Goal: Transaction & Acquisition: Purchase product/service

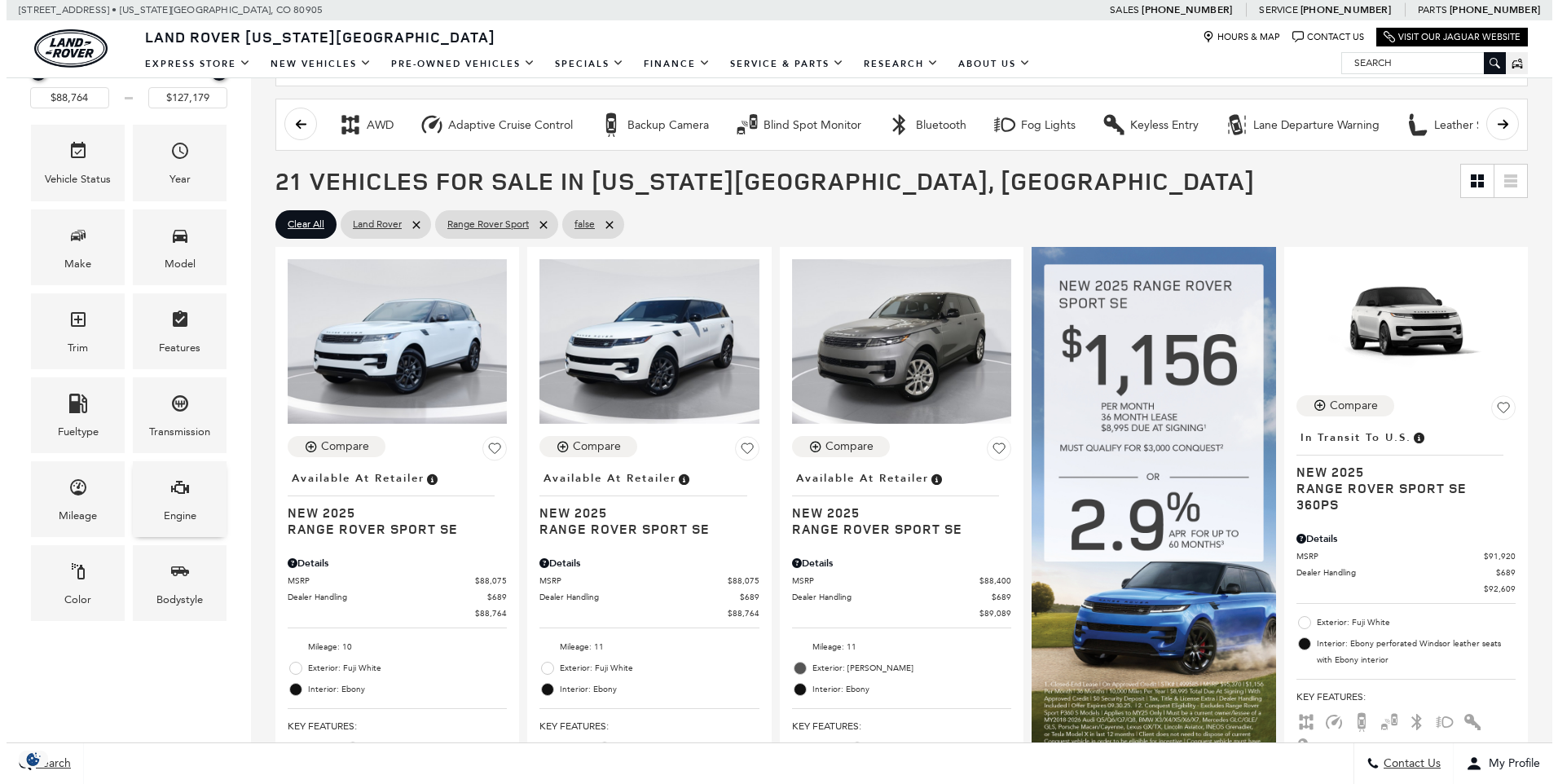
scroll to position [271, 0]
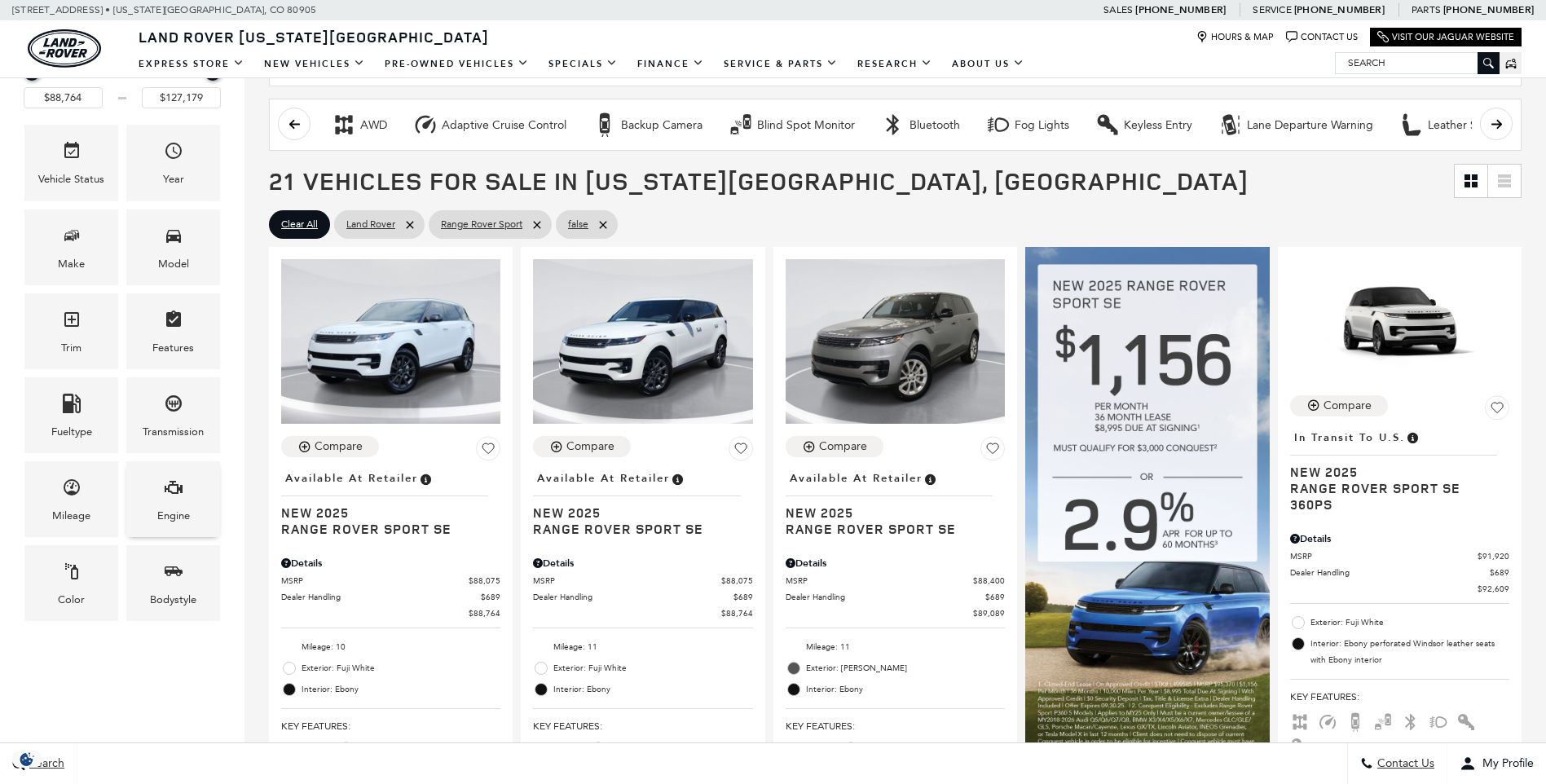
click at [164, 503] on span "Engine" at bounding box center [173, 489] width 20 height 33
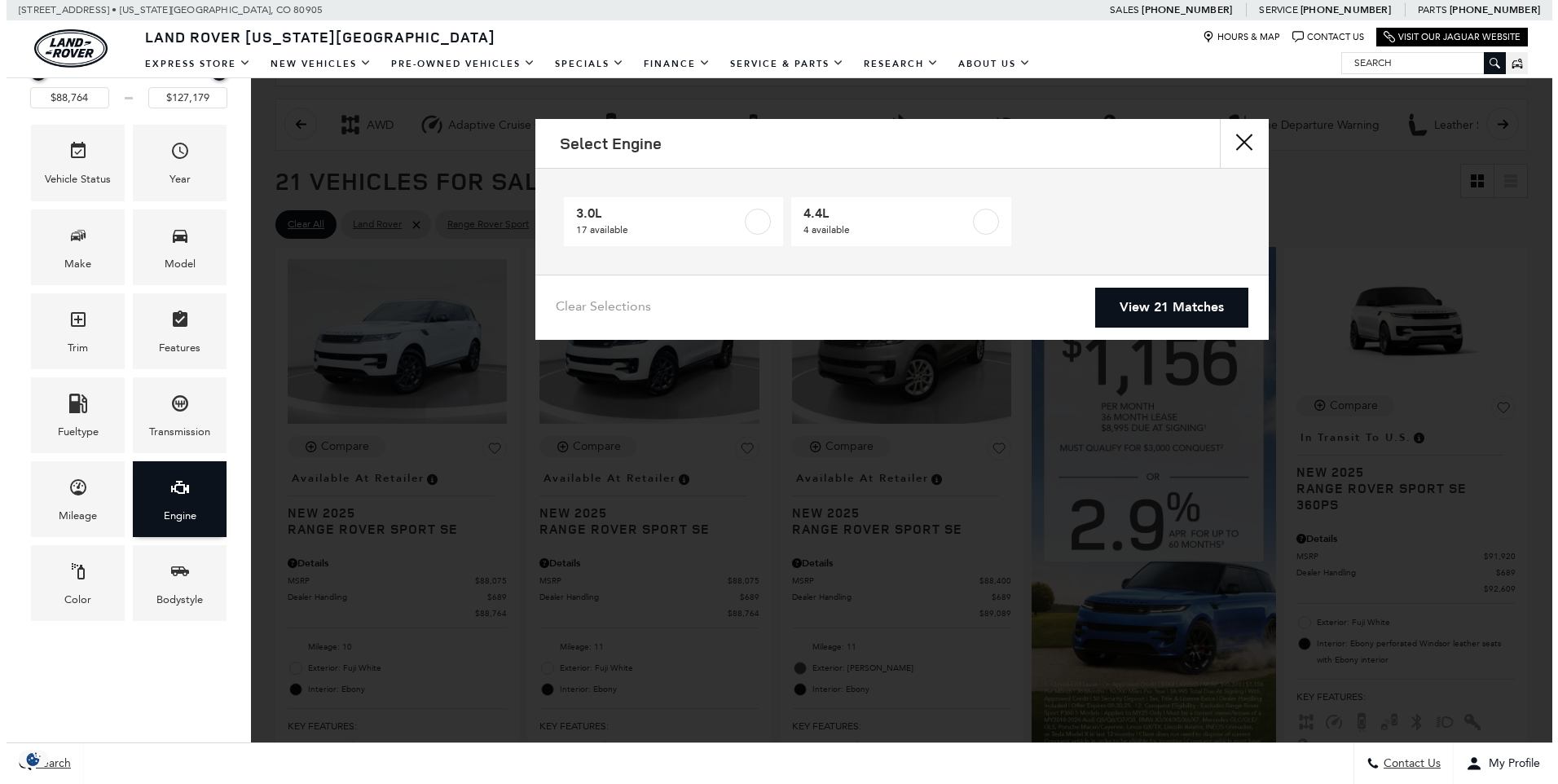
scroll to position [0, 0]
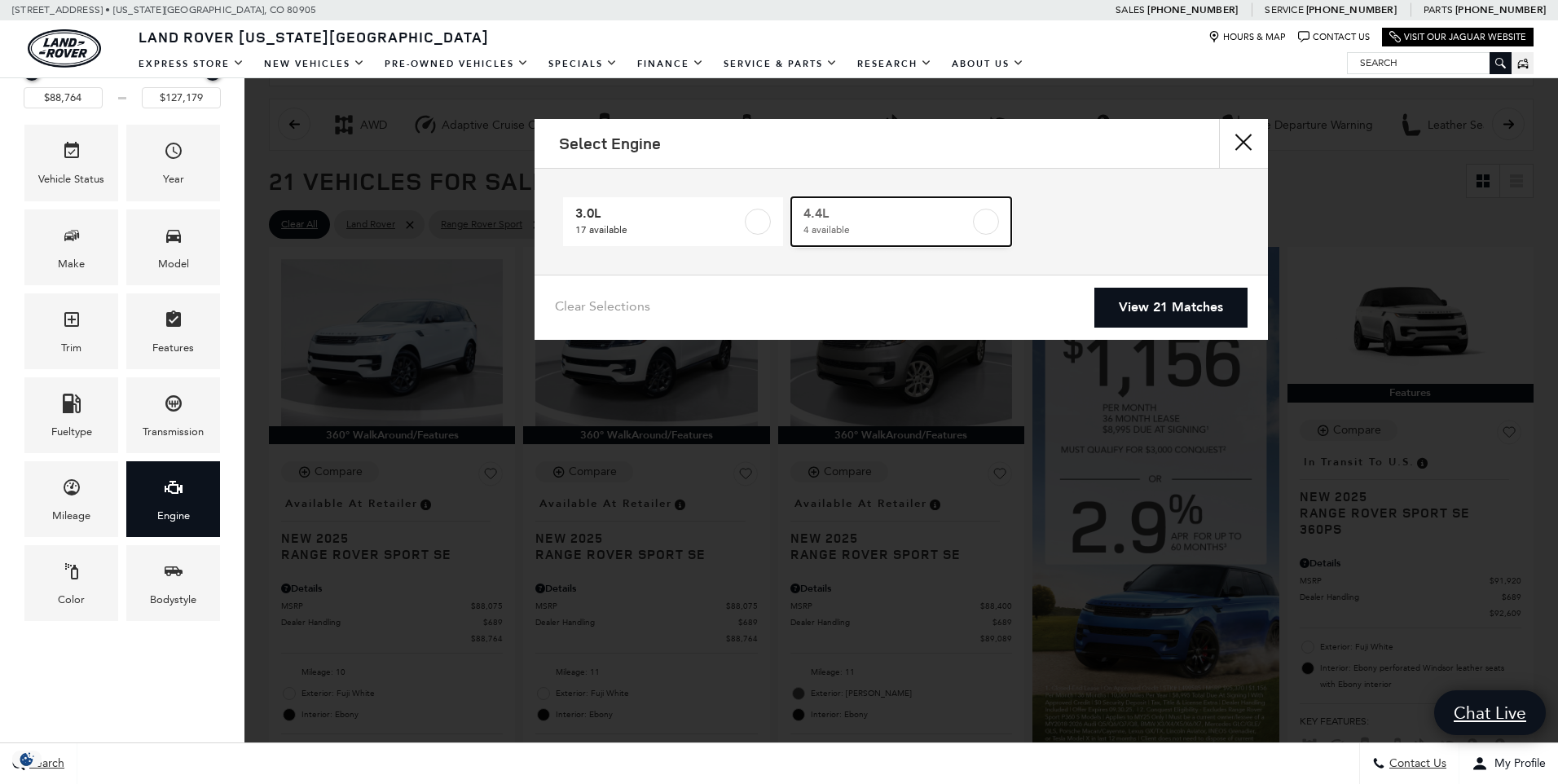
click at [989, 221] on label at bounding box center [986, 221] width 26 height 26
type input "$122,424"
checkbox input "true"
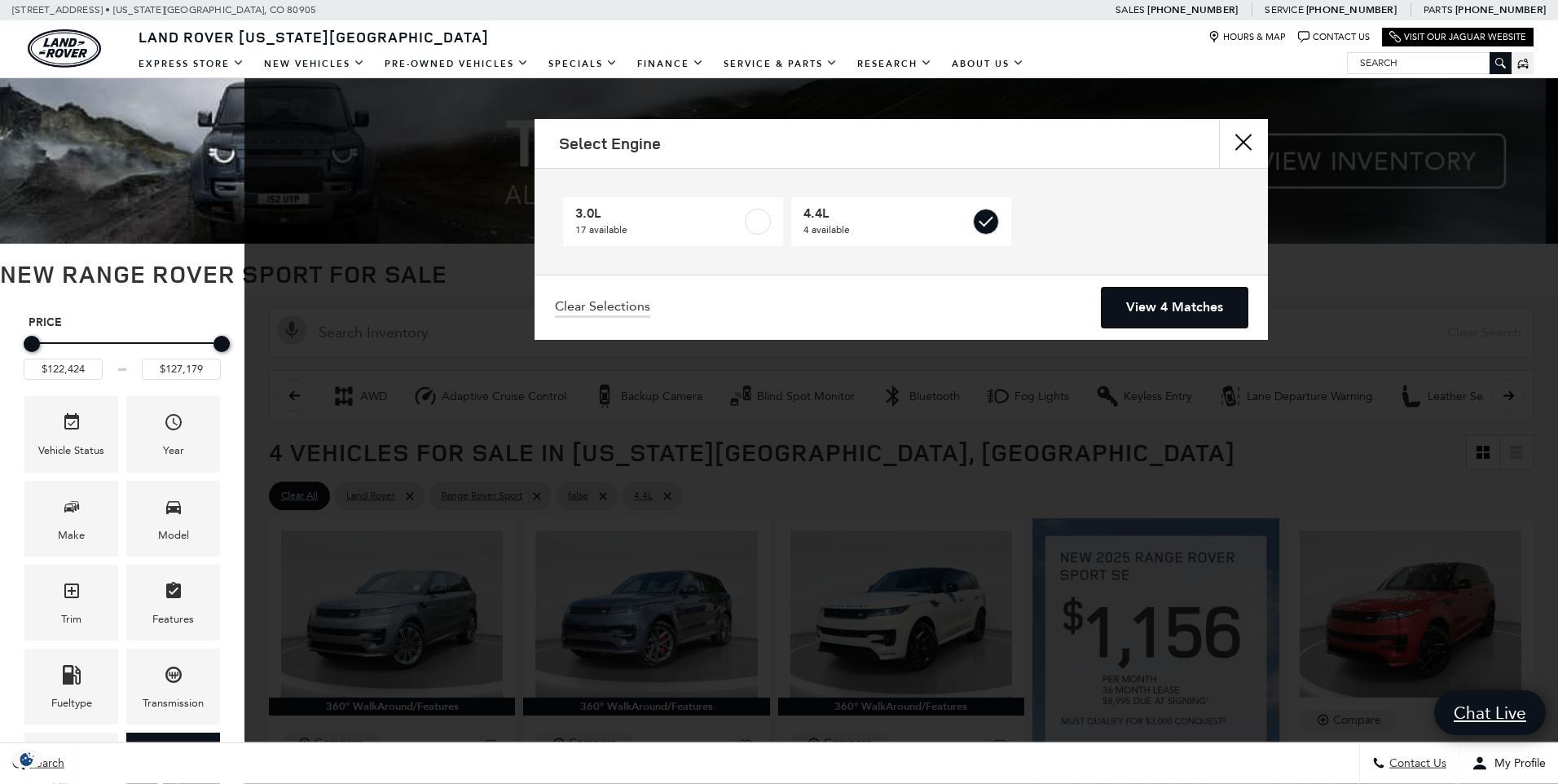
click at [1132, 303] on link "View 4 Matches" at bounding box center [1174, 307] width 146 height 40
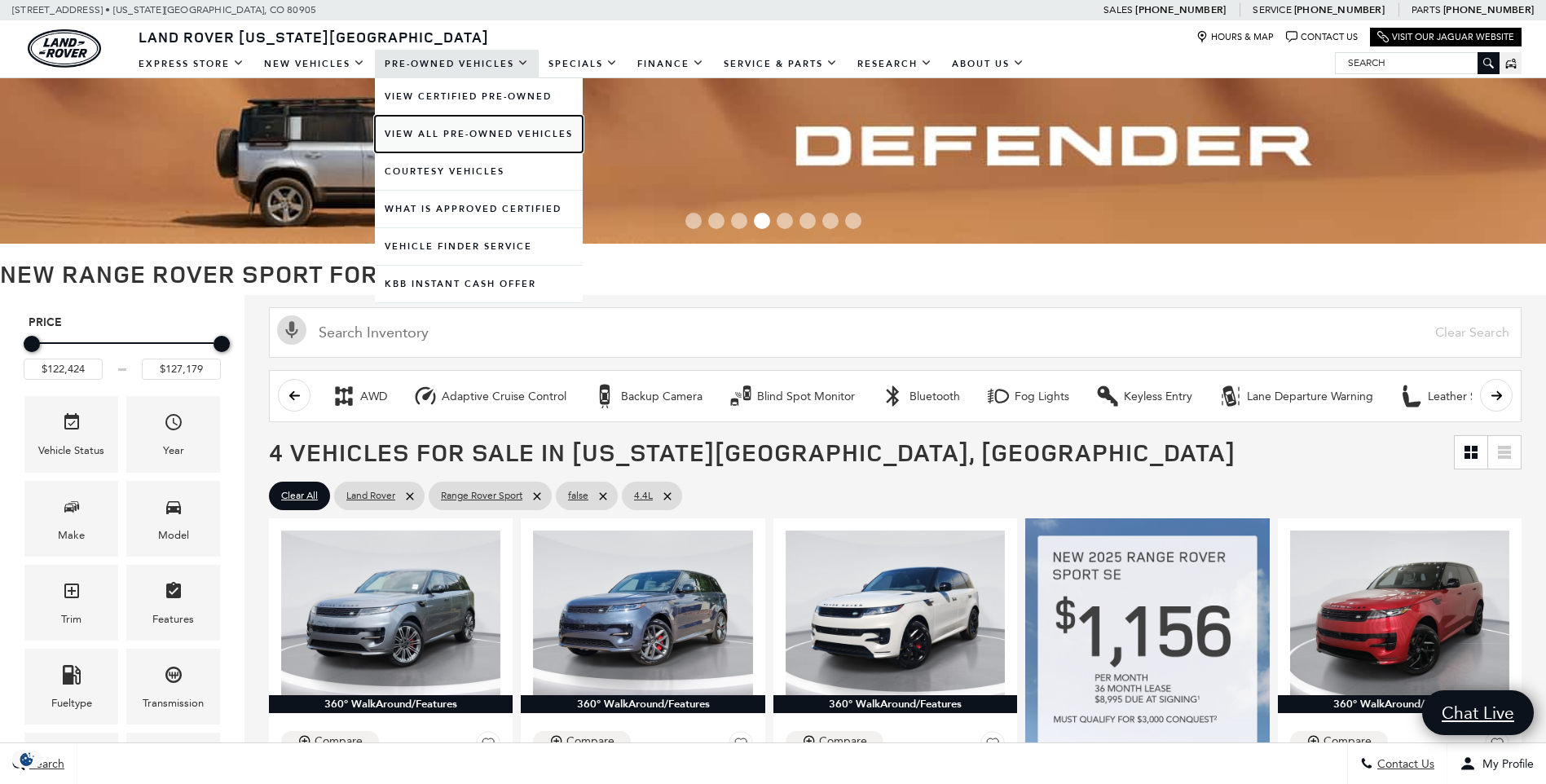
click at [448, 138] on link "View All Pre-Owned Vehicles" at bounding box center [479, 133] width 208 height 37
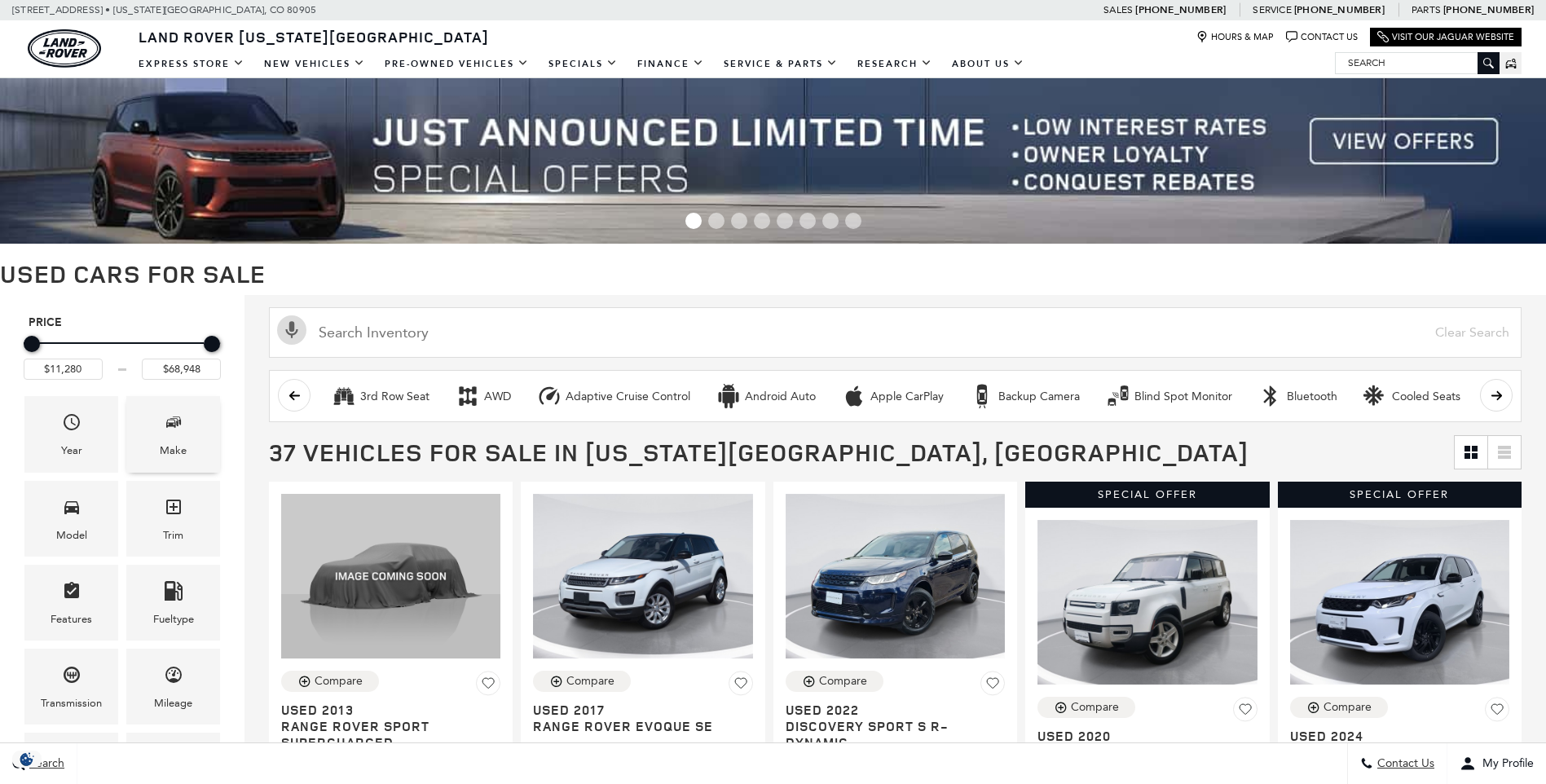
click at [182, 420] on icon "Make" at bounding box center [173, 422] width 20 height 20
